Goal: Task Accomplishment & Management: Use online tool/utility

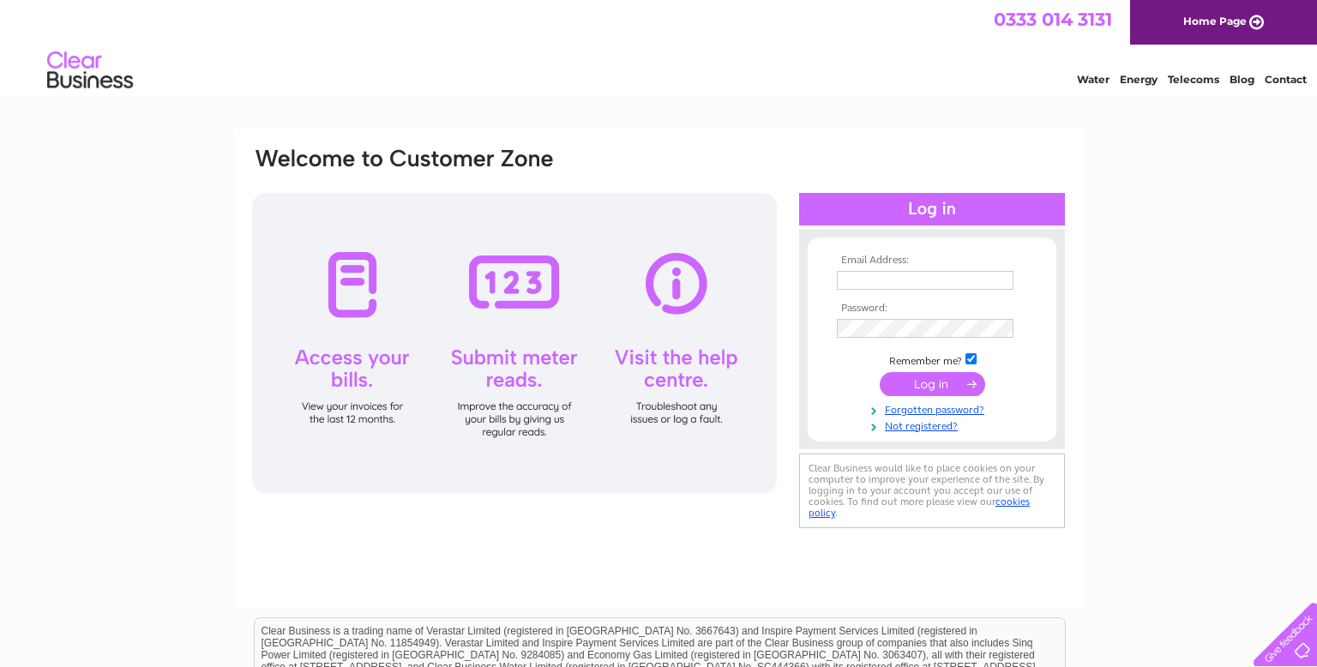
type input "nemocfon@yahoo.com"
click at [941, 381] on input "submit" at bounding box center [931, 384] width 105 height 24
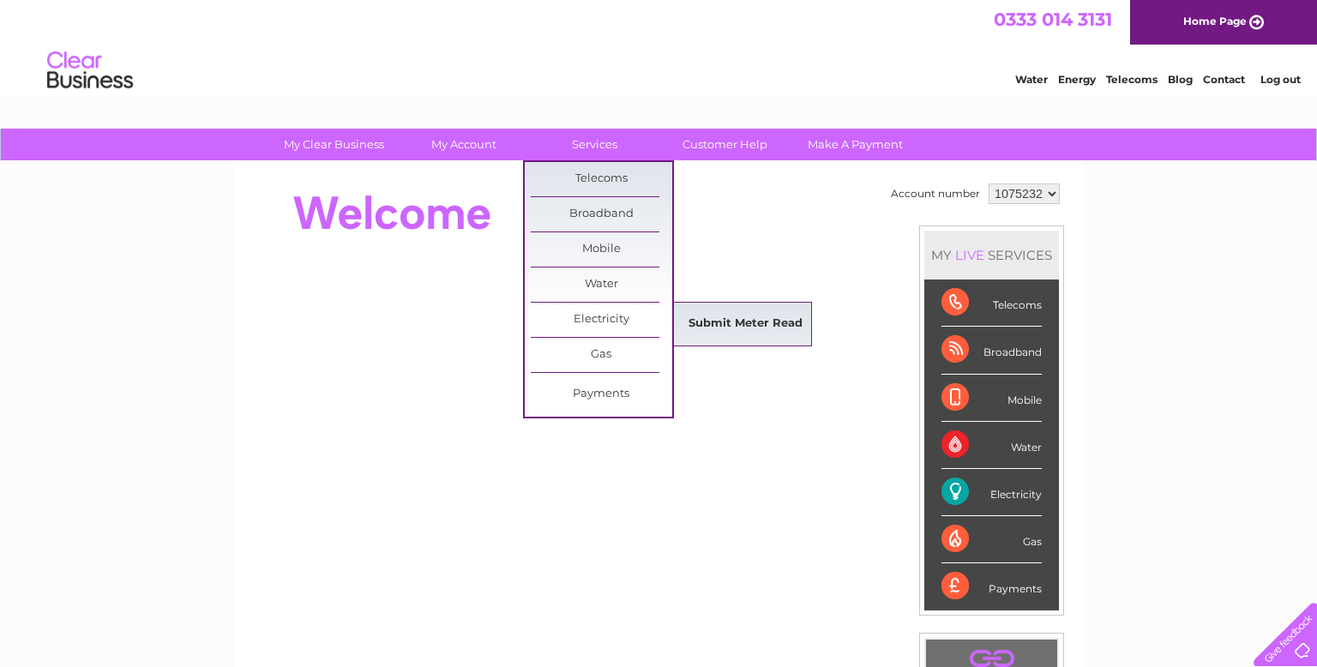
click at [768, 317] on link "Submit Meter Read" at bounding box center [745, 324] width 141 height 34
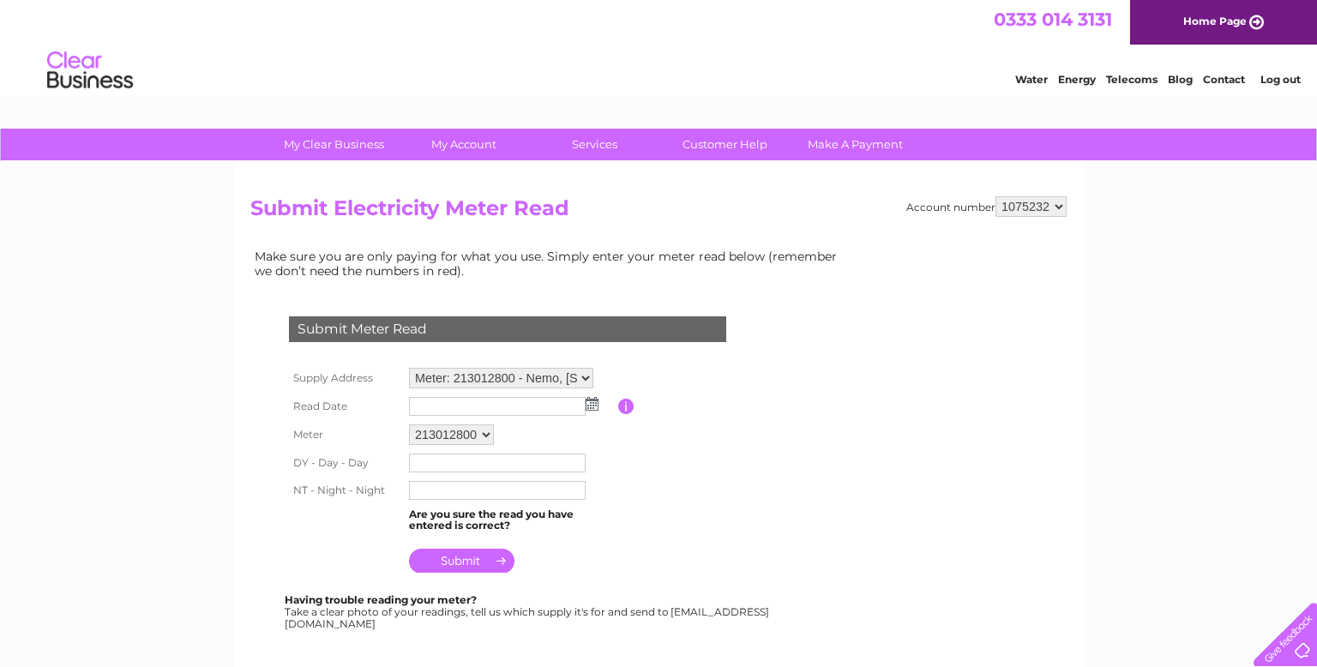
click at [591, 405] on img at bounding box center [591, 404] width 13 height 14
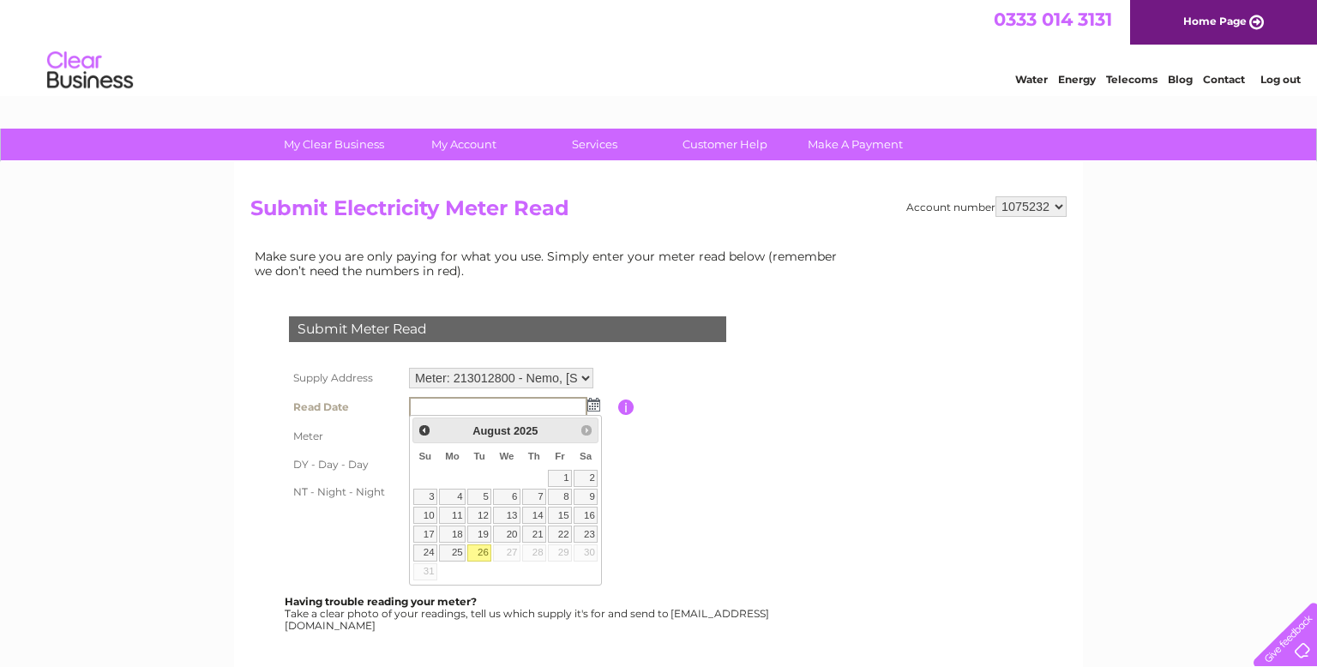
click at [479, 556] on link "26" at bounding box center [479, 552] width 24 height 17
type input "2025/08/26"
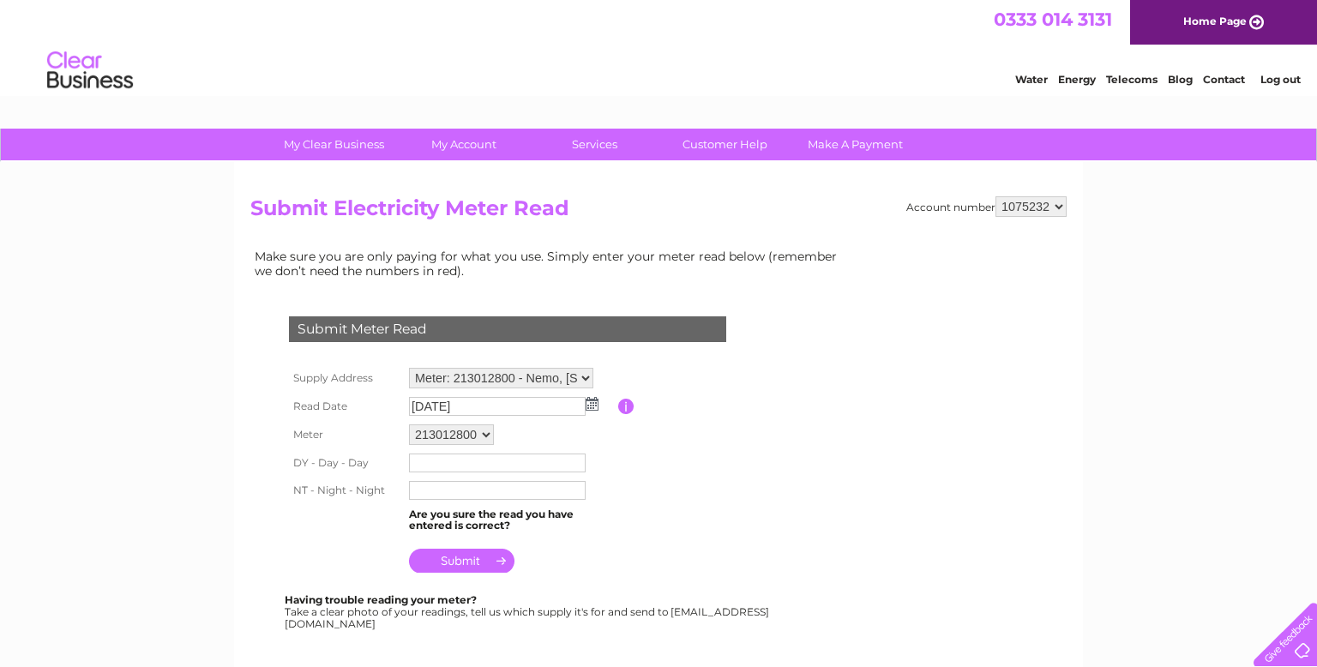
click at [478, 461] on input "text" at bounding box center [497, 462] width 177 height 19
type input "65968"
type input "474096"
click at [465, 564] on input "submit" at bounding box center [461, 562] width 105 height 24
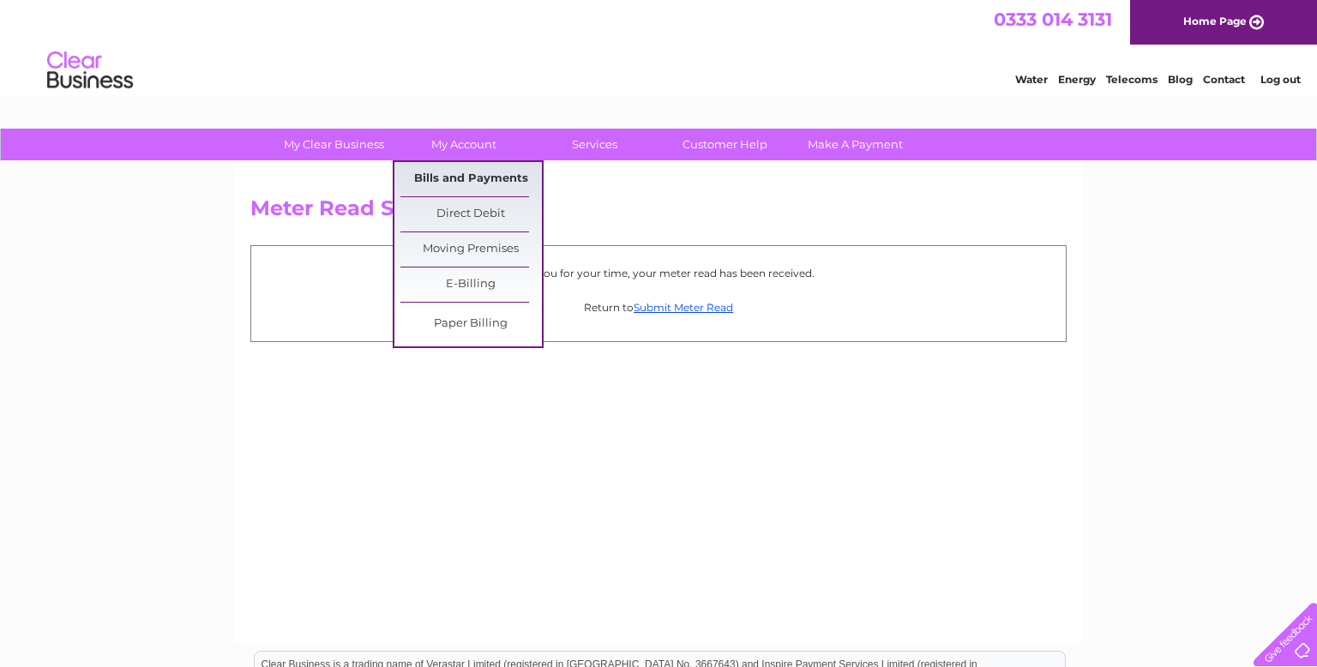
click at [478, 178] on link "Bills and Payments" at bounding box center [470, 179] width 141 height 34
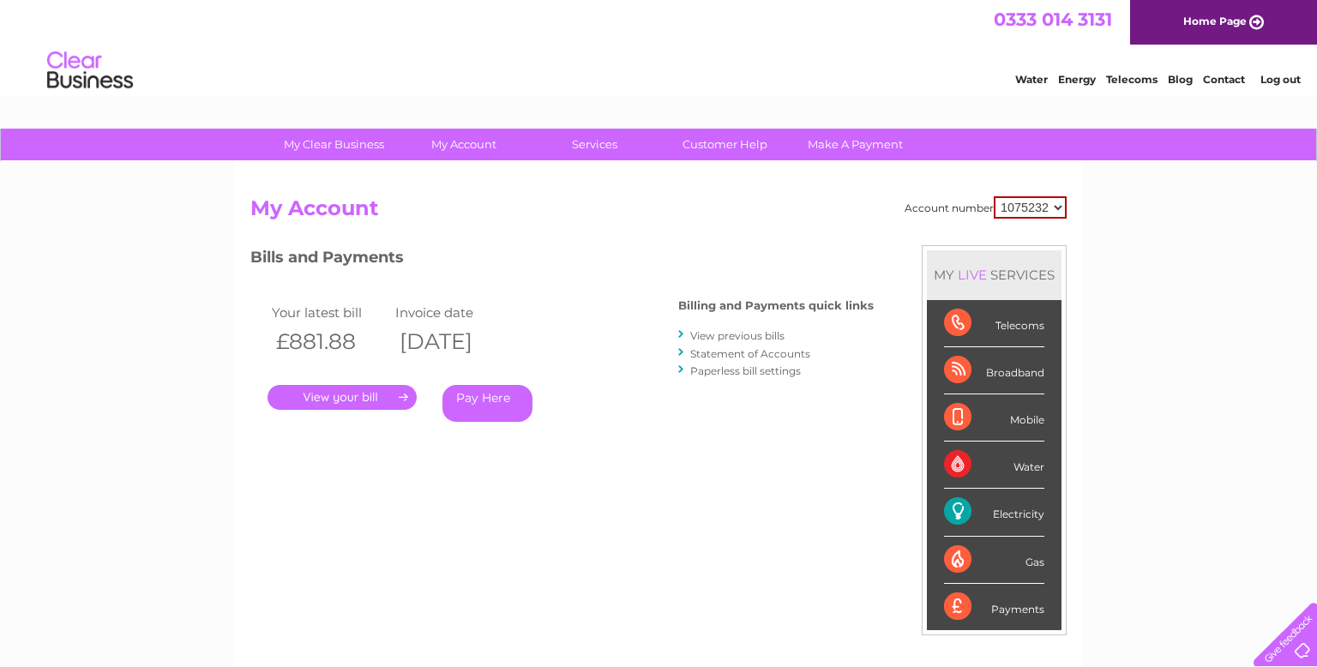
click at [386, 397] on link "." at bounding box center [341, 397] width 149 height 25
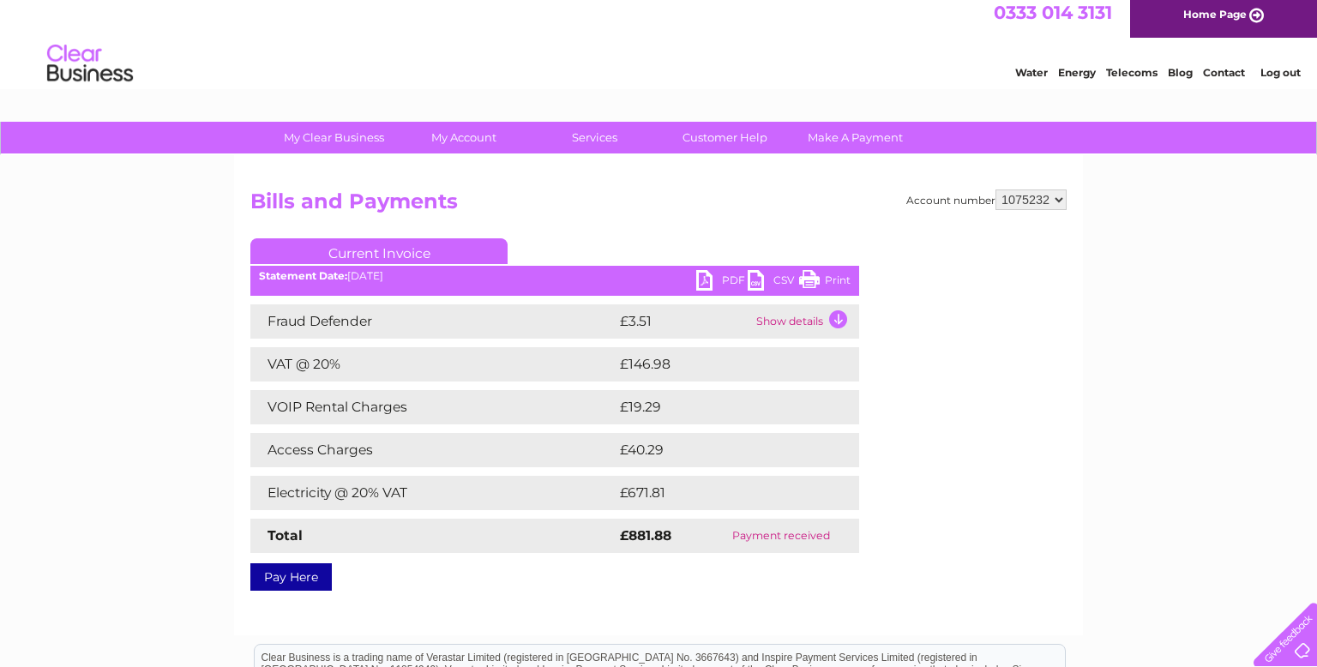
scroll to position [7, 0]
